Goal: Task Accomplishment & Management: Manage account settings

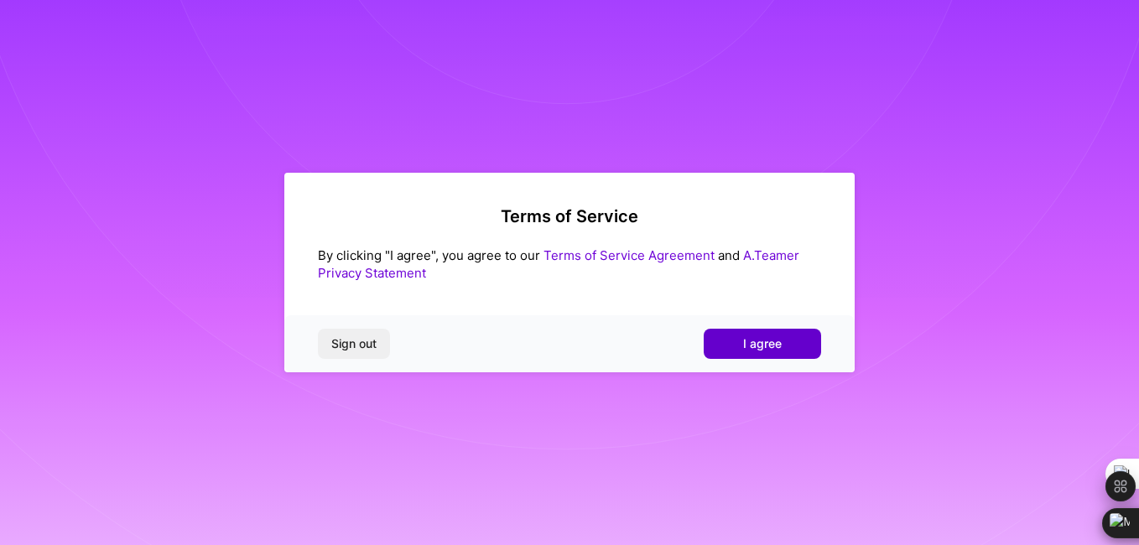
click at [736, 346] on button "I agree" at bounding box center [762, 344] width 117 height 30
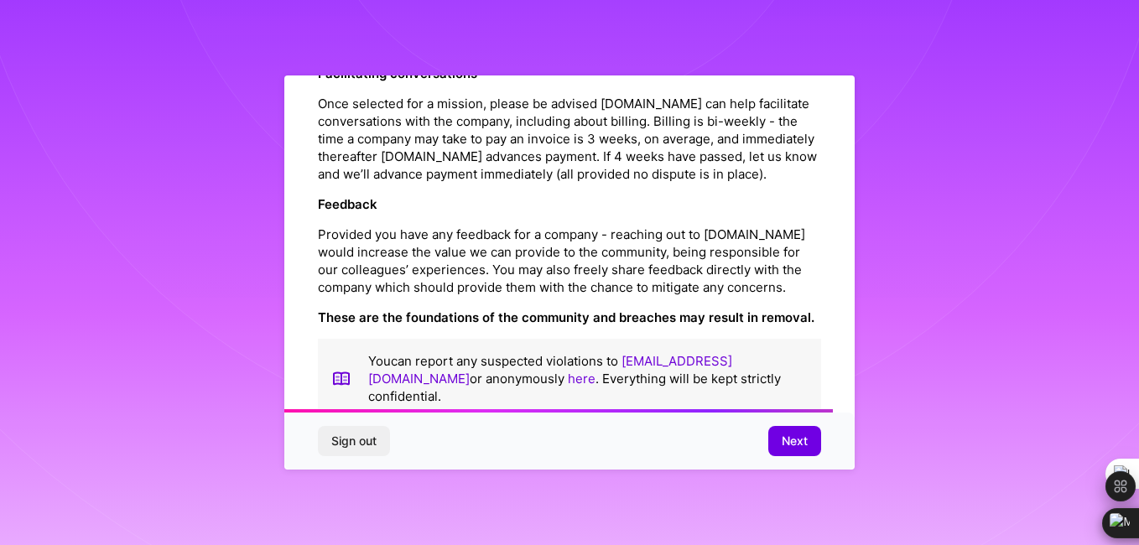
scroll to position [1984, 0]
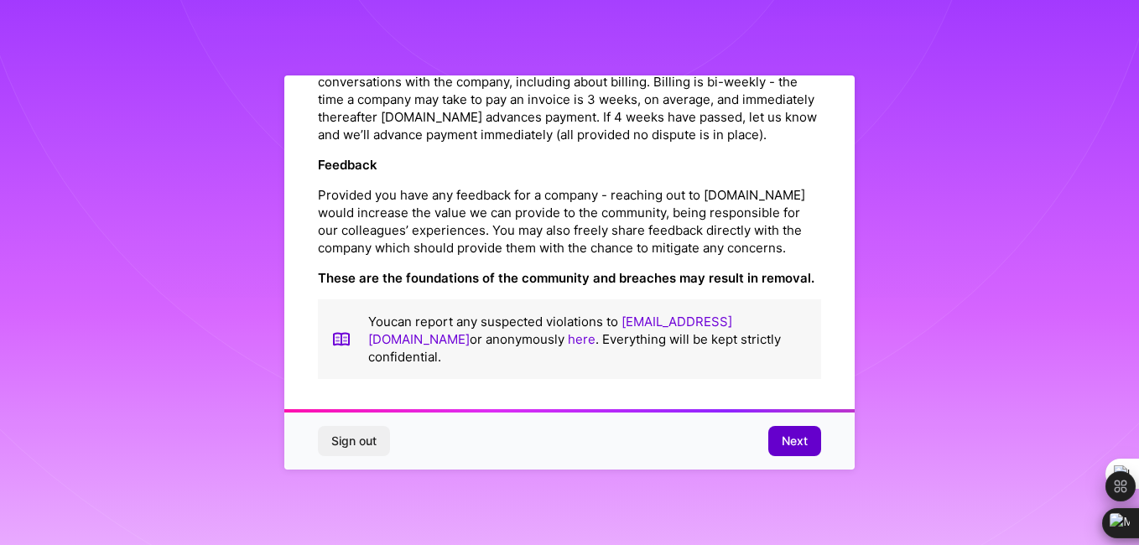
click at [801, 446] on span "Next" at bounding box center [795, 441] width 26 height 17
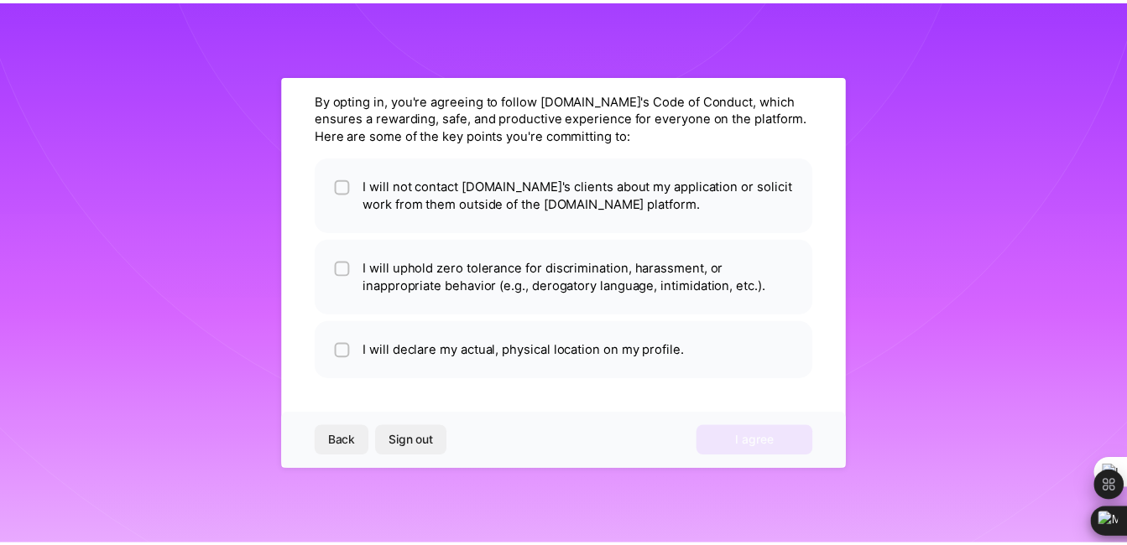
scroll to position [59, 0]
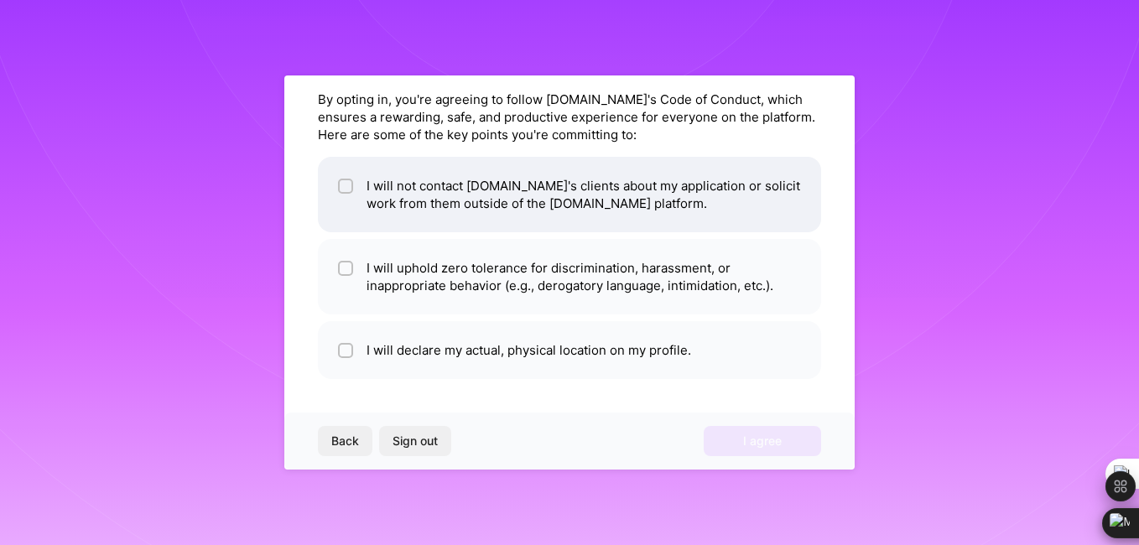
click at [352, 180] on div at bounding box center [345, 186] width 15 height 15
checkbox input "true"
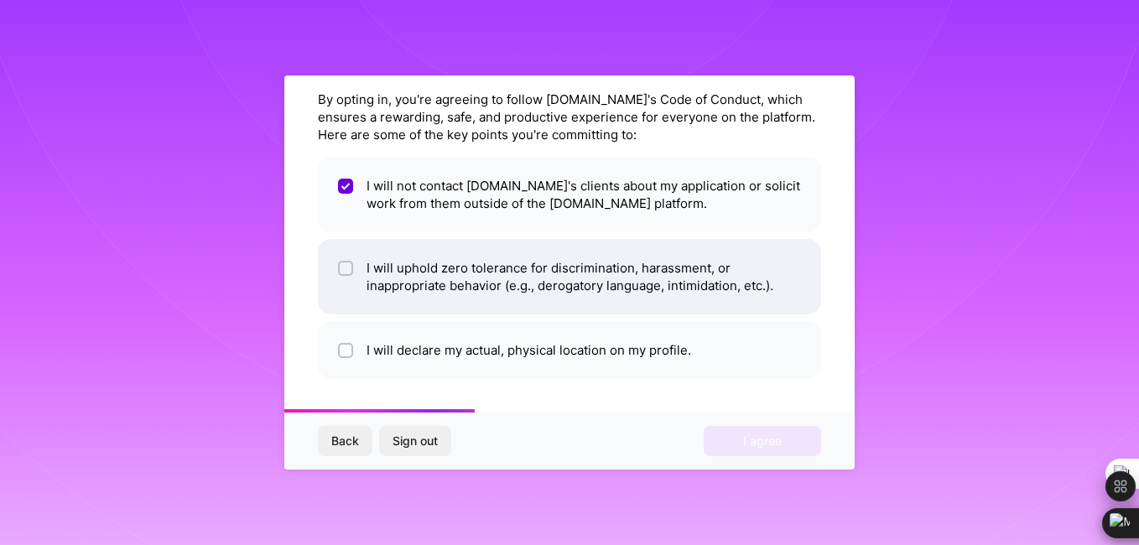
click at [347, 254] on li "I will uphold zero tolerance for discrimination, harassment, or inappropriate b…" at bounding box center [569, 277] width 503 height 76
checkbox input "true"
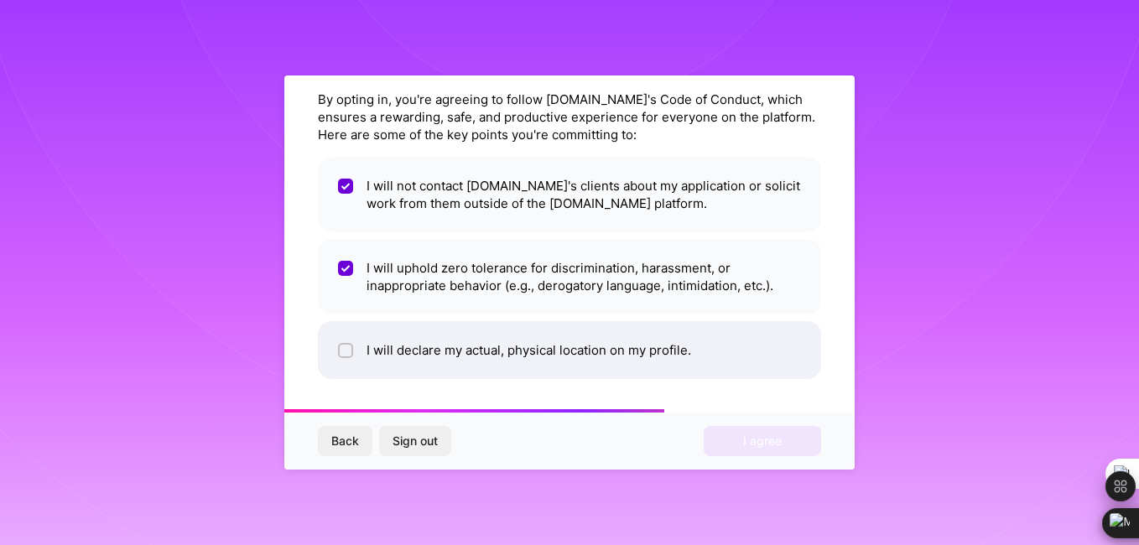
click at [341, 349] on div at bounding box center [345, 350] width 15 height 15
checkbox input "true"
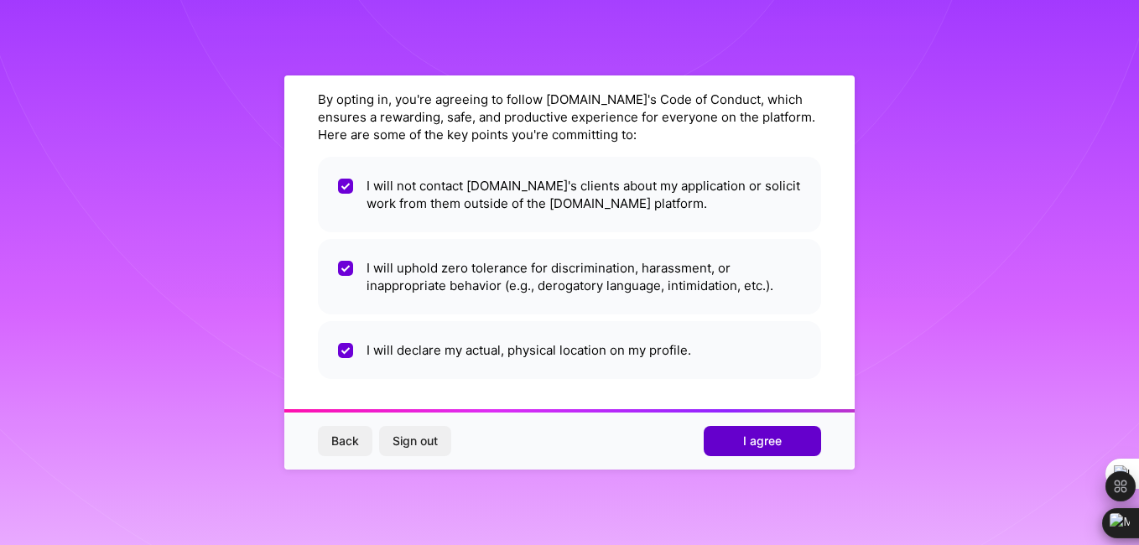
click at [786, 438] on button "I agree" at bounding box center [762, 441] width 117 height 30
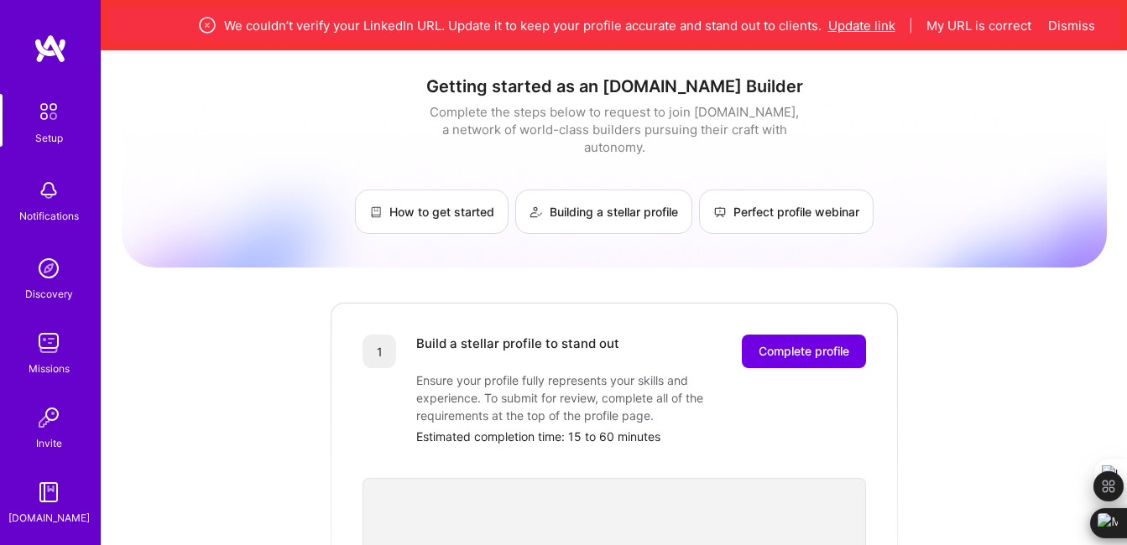
click at [863, 23] on button "Update link" at bounding box center [861, 26] width 67 height 18
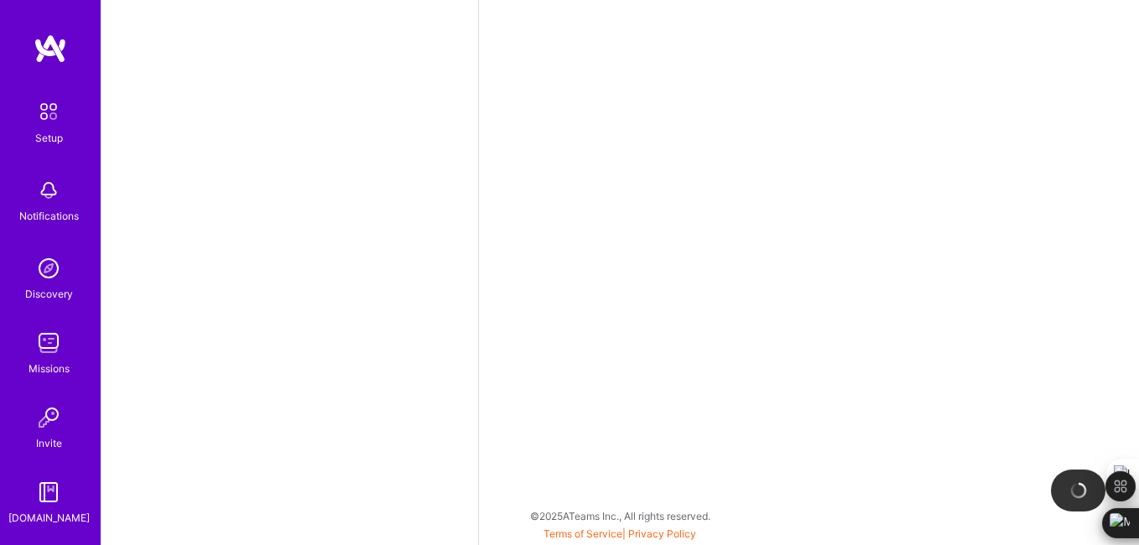
select select "US"
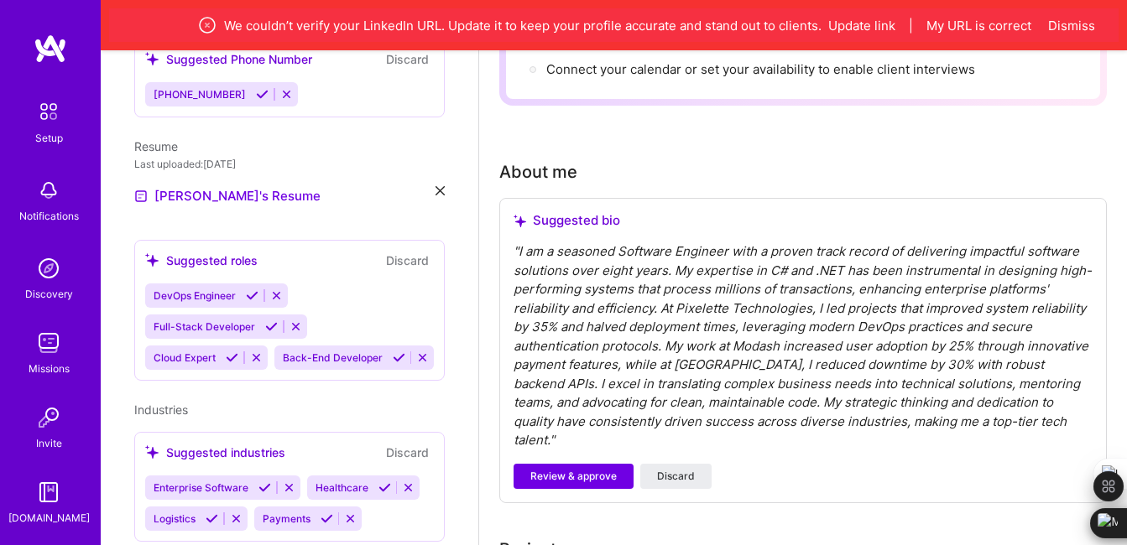
scroll to position [398, 0]
click at [875, 26] on button "Update link" at bounding box center [861, 26] width 67 height 18
select select "US"
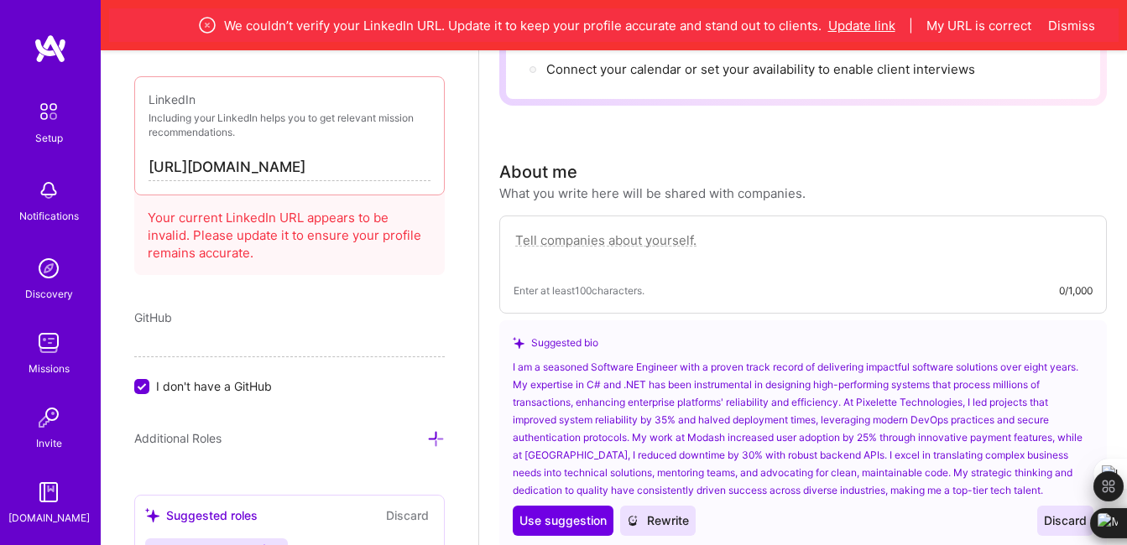
scroll to position [1004, 0]
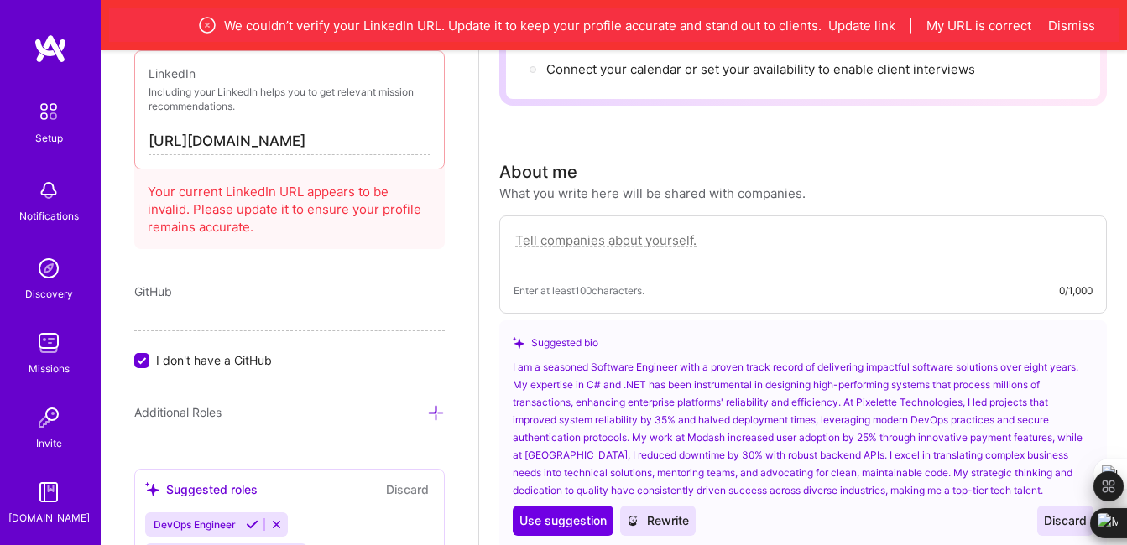
drag, startPoint x: 309, startPoint y: 145, endPoint x: 388, endPoint y: 149, distance: 79.8
click at [388, 149] on input "[URL][DOMAIN_NAME]" at bounding box center [290, 141] width 282 height 27
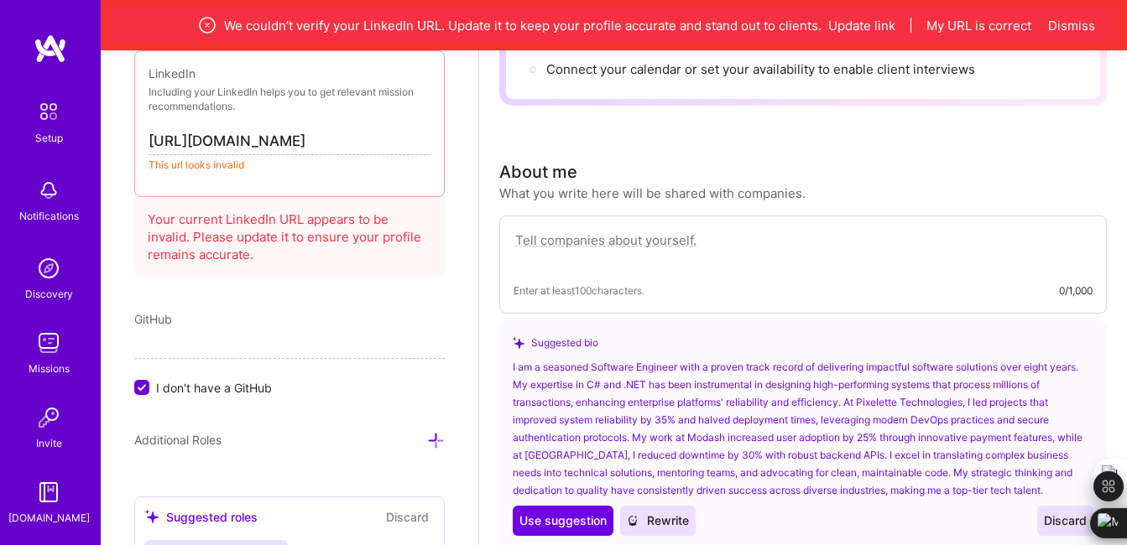
paste input "[PERSON_NAME]-013121384/"
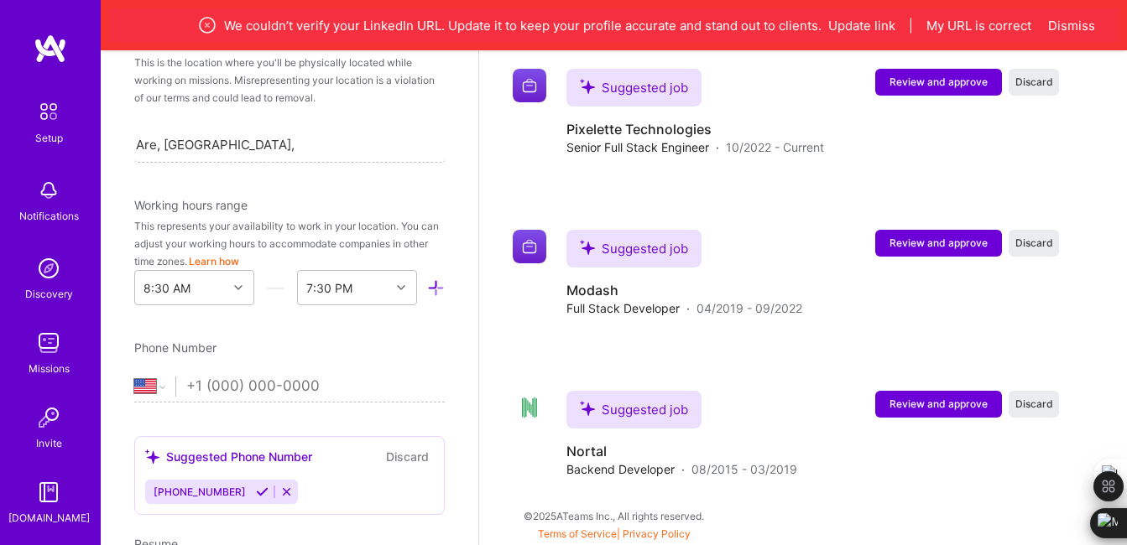
scroll to position [368, 0]
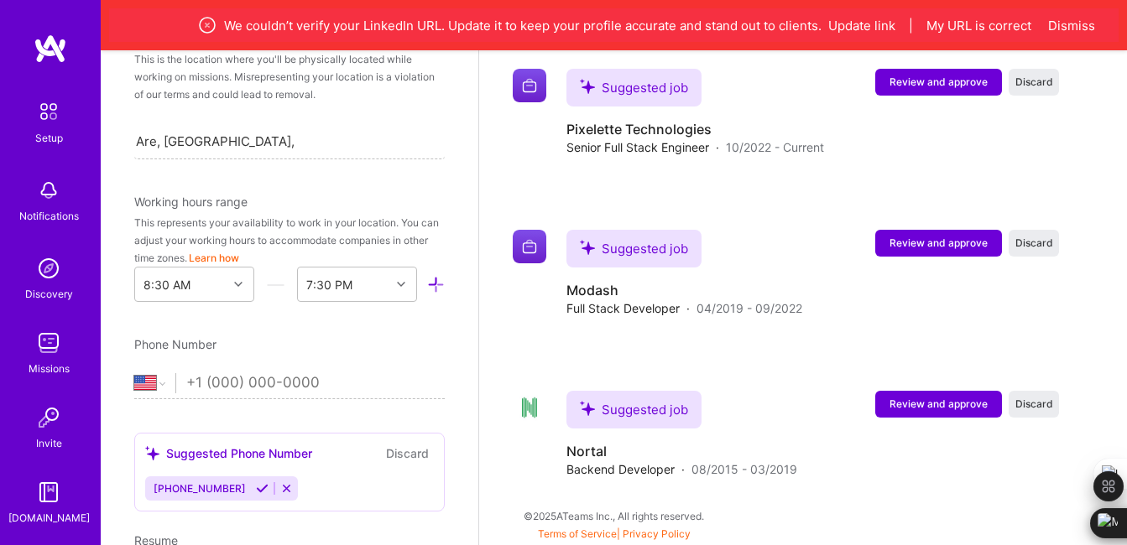
type input "[URL][DOMAIN_NAME][PERSON_NAME]"
click at [256, 486] on icon at bounding box center [262, 488] width 13 height 13
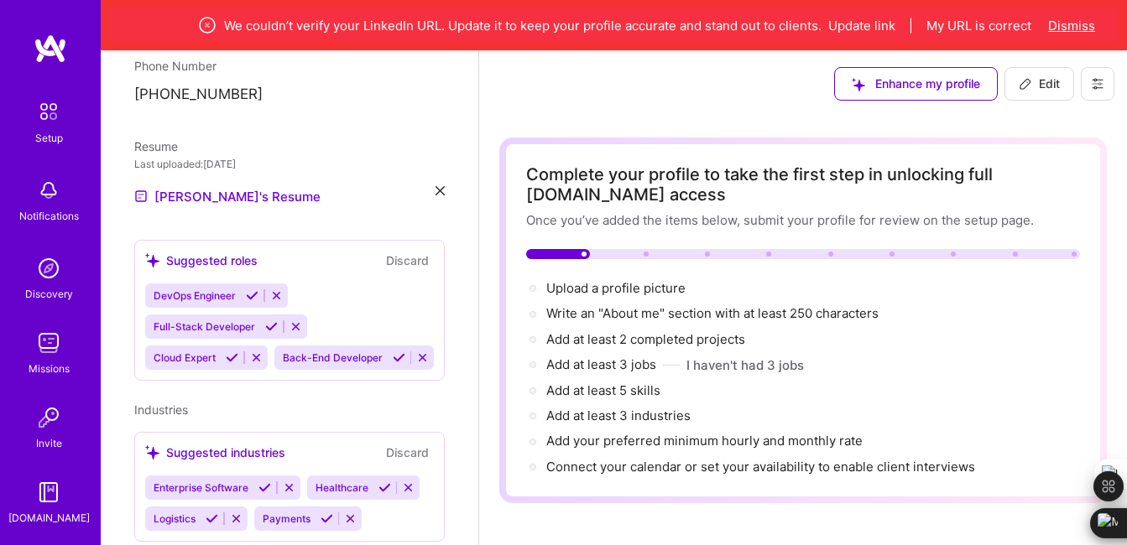
click at [1062, 18] on button "Dismiss" at bounding box center [1071, 26] width 47 height 18
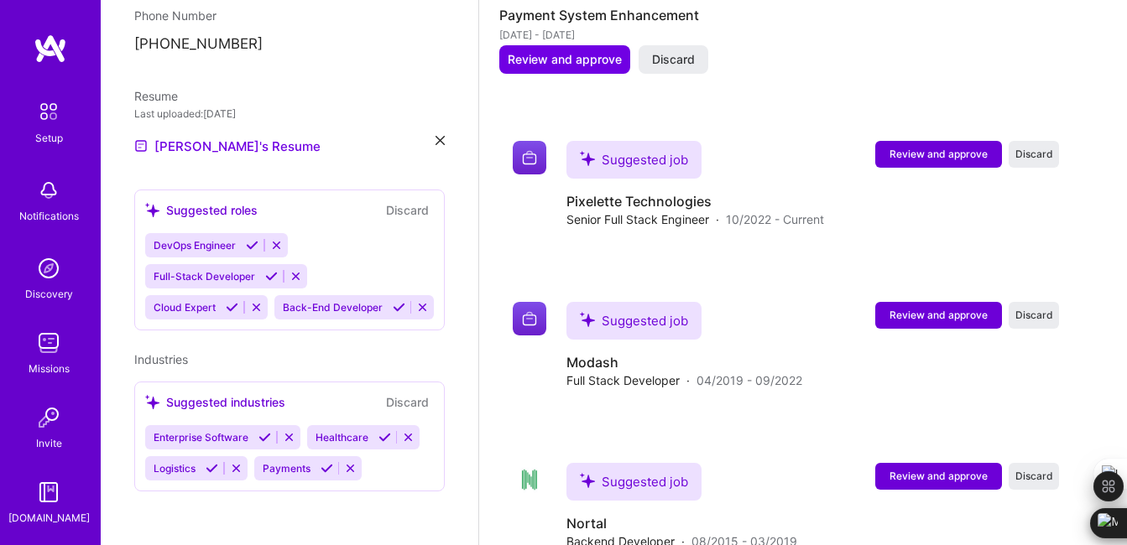
scroll to position [1569, 0]
